Goal: Check status

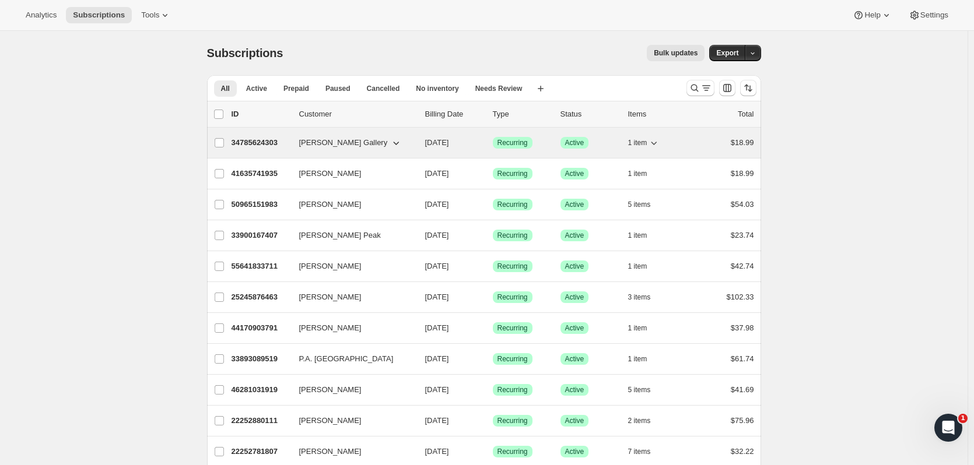
click at [320, 141] on span "[PERSON_NAME] Gallery" at bounding box center [343, 143] width 89 height 12
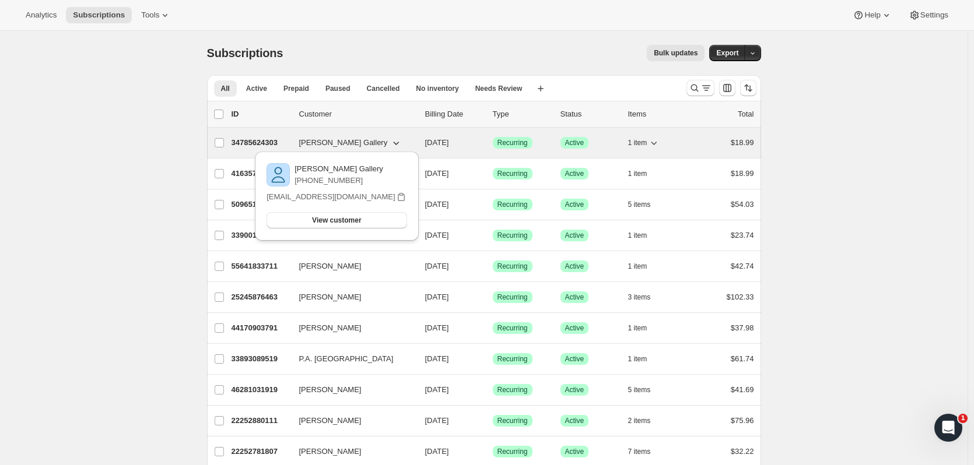
click at [269, 141] on p "34785624303" at bounding box center [260, 143] width 58 height 12
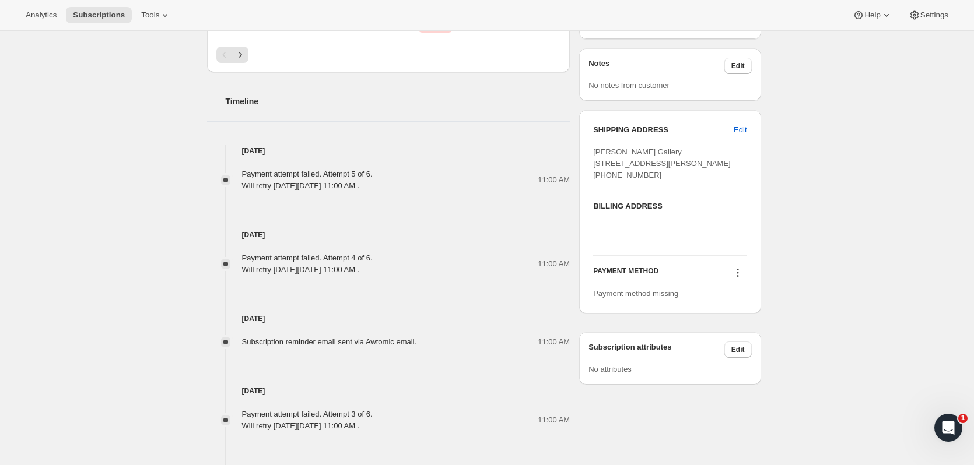
scroll to position [525, 0]
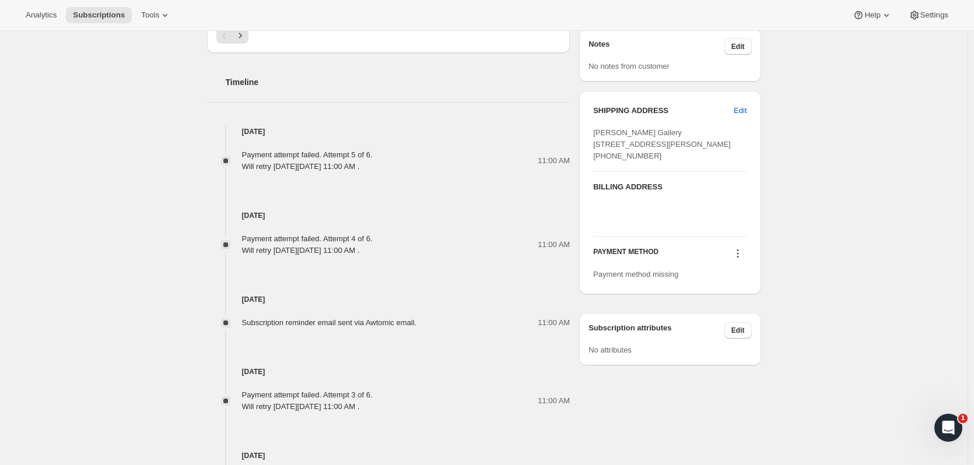
click at [739, 259] on icon at bounding box center [738, 254] width 12 height 12
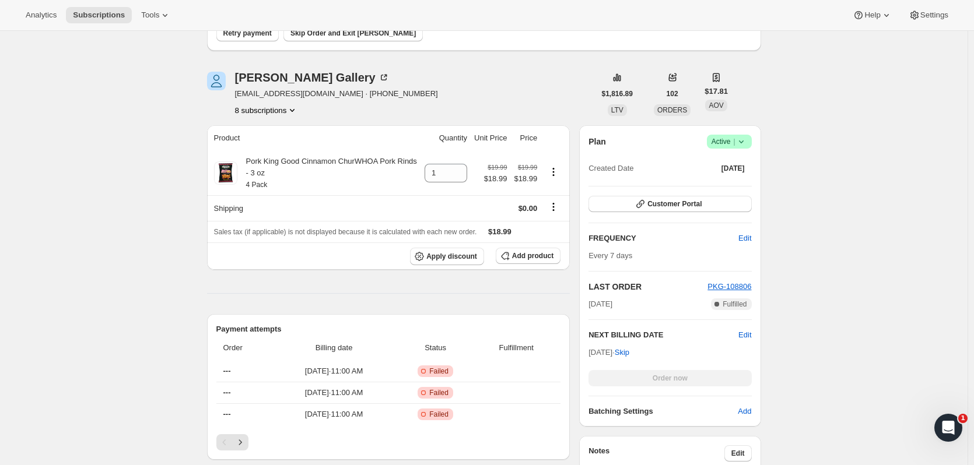
scroll to position [117, 0]
click at [294, 112] on icon "Product actions" at bounding box center [292, 111] width 5 height 3
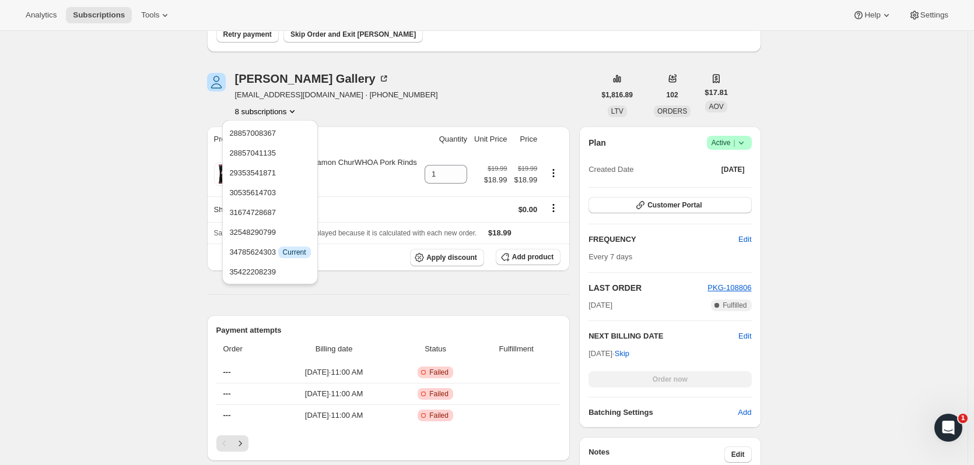
click at [159, 86] on div "Subscription #34785624303. This page is ready Subscription #34785624303 Success…" at bounding box center [483, 445] width 967 height 1062
